Goal: Information Seeking & Learning: Understand process/instructions

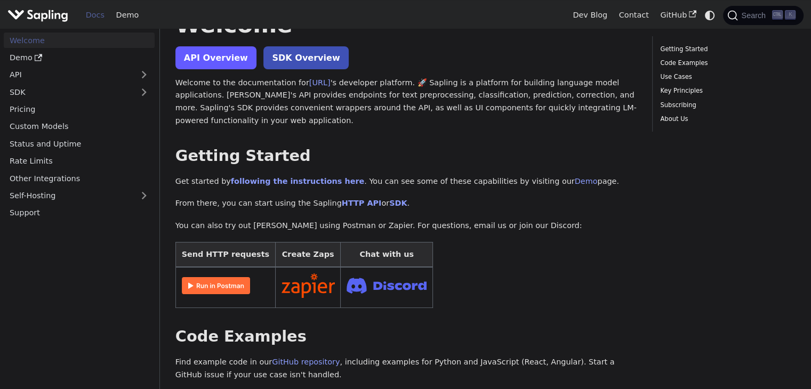
scroll to position [53, 0]
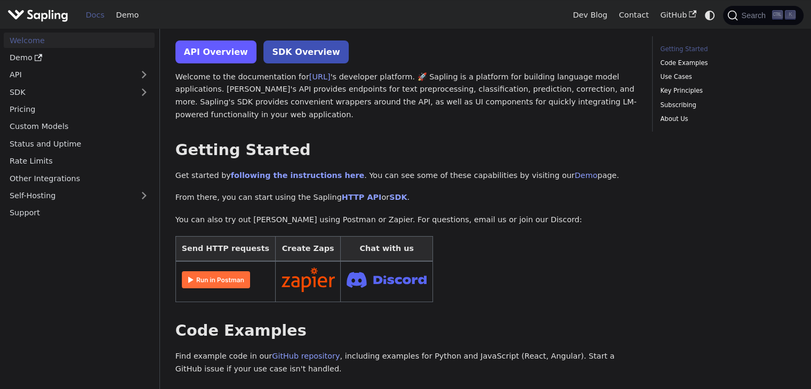
click at [211, 58] on link "API Overview" at bounding box center [216, 52] width 81 height 23
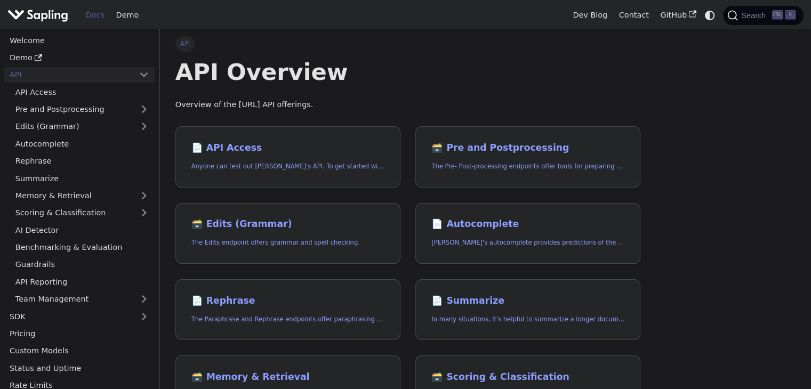
click at [343, 114] on div "API API Overview Overview of the [URL] API offerings. 📄️ API Access Anyone can …" at bounding box center [409, 371] width 466 height 670
click at [218, 162] on p "Anyone can test out Sapling's API. To get started with the API, simply:" at bounding box center [288, 167] width 193 height 10
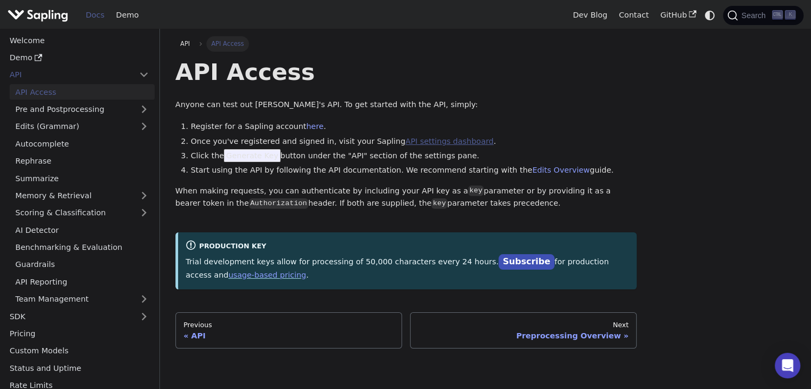
click at [405, 138] on link "API settings dashboard" at bounding box center [449, 141] width 88 height 9
